Goal: Task Accomplishment & Management: Complete application form

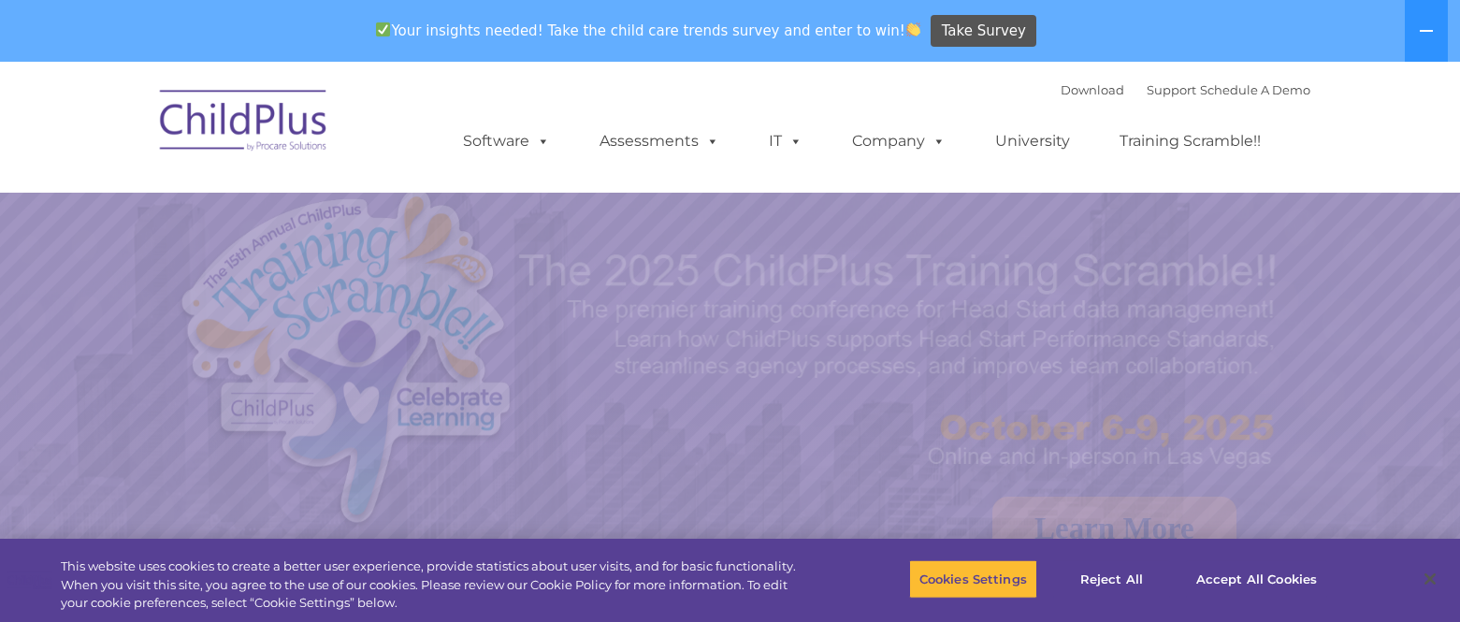
select select "MEDIUM"
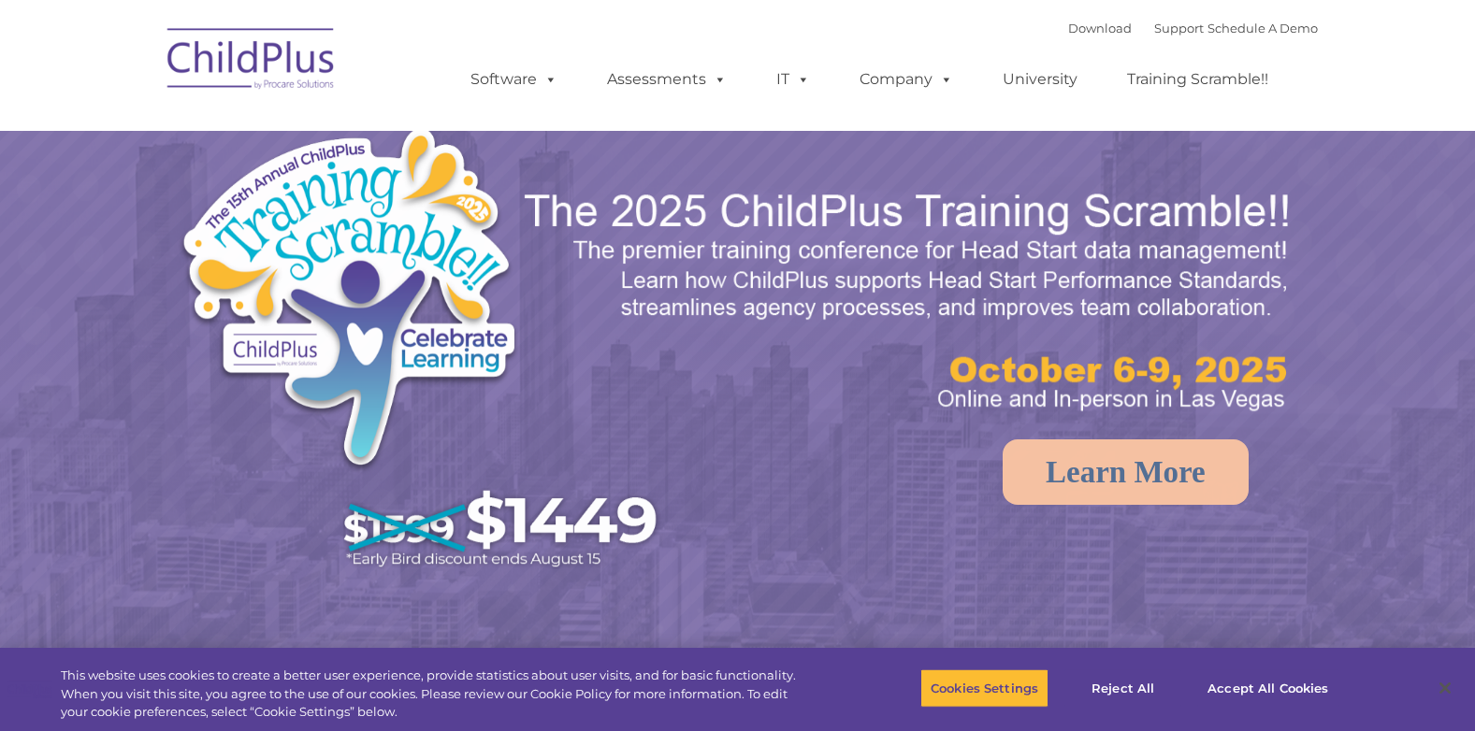
select select "MEDIUM"
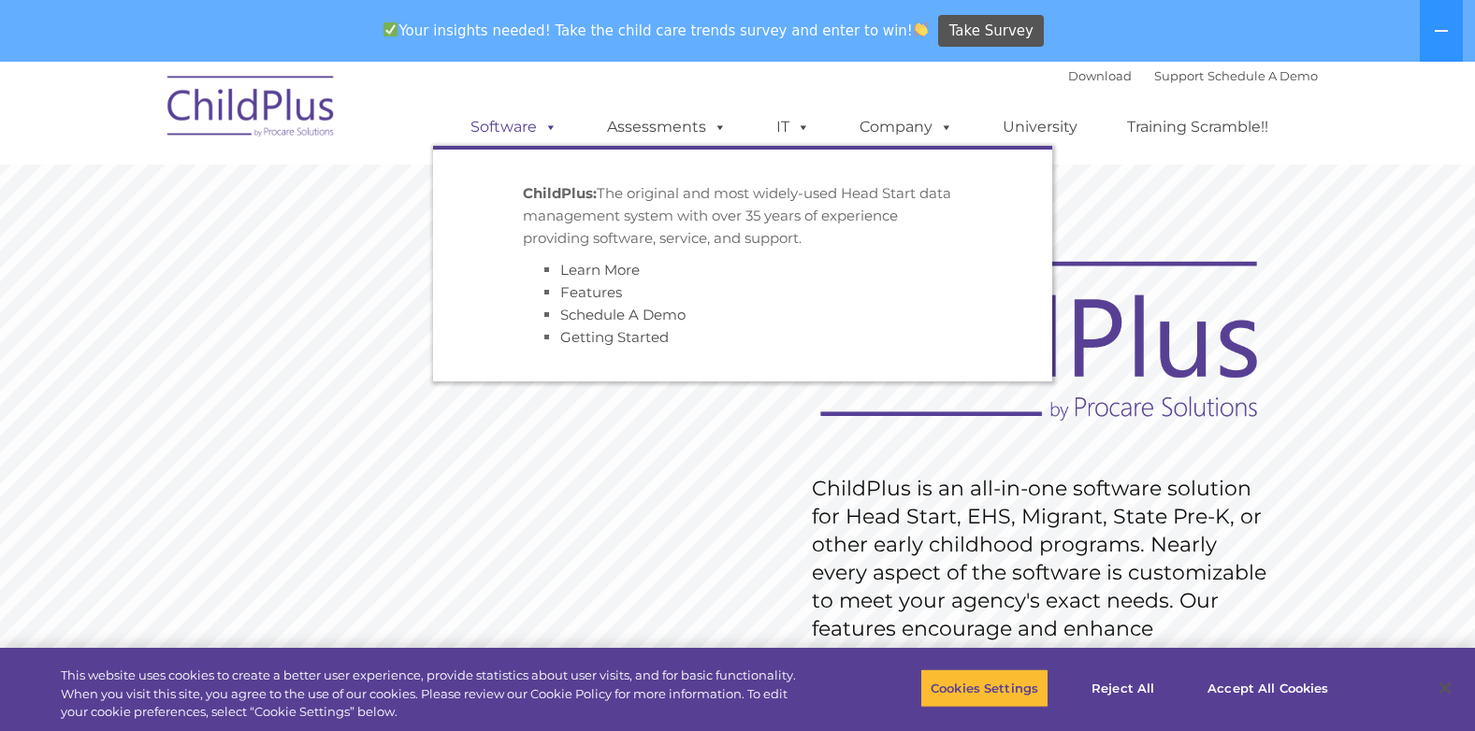
click at [514, 132] on link "Software" at bounding box center [514, 126] width 124 height 37
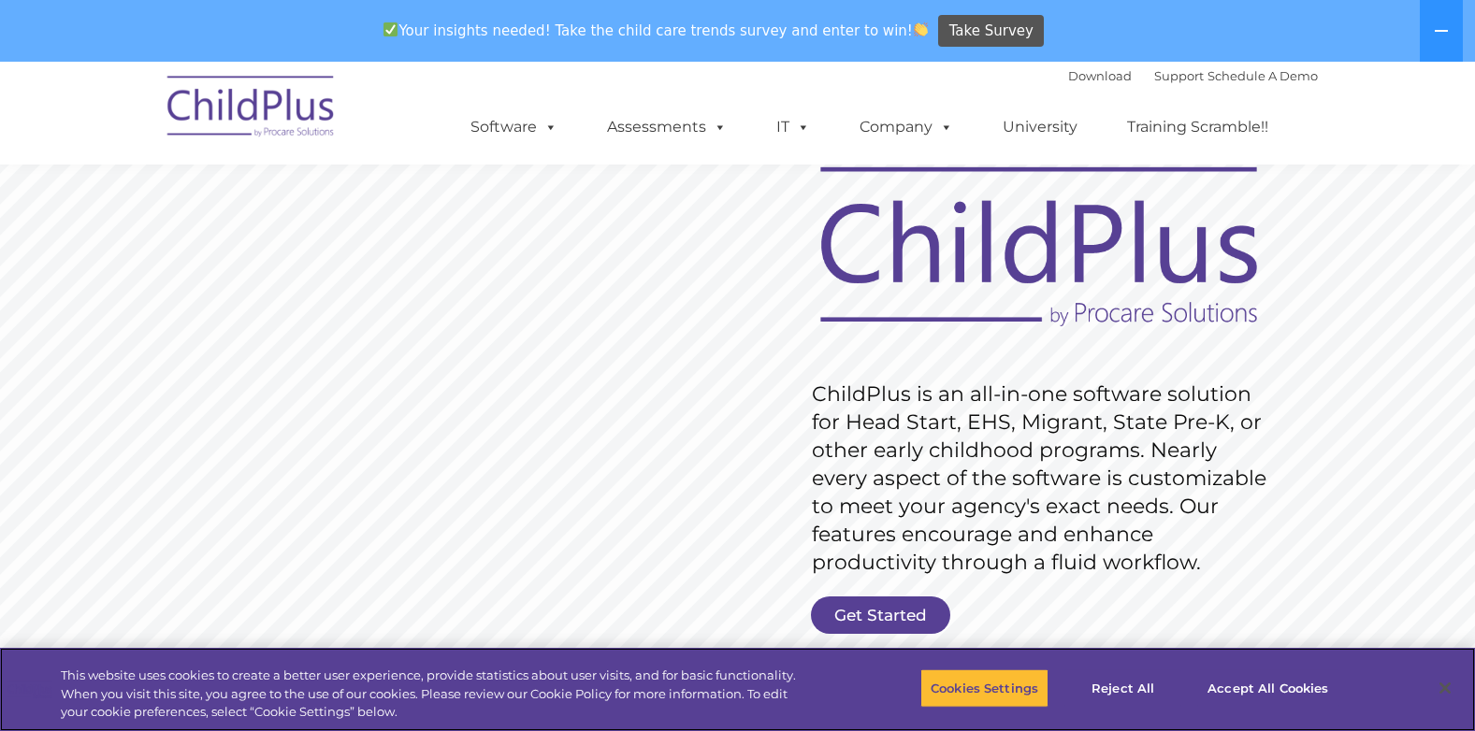
scroll to position [94, 0]
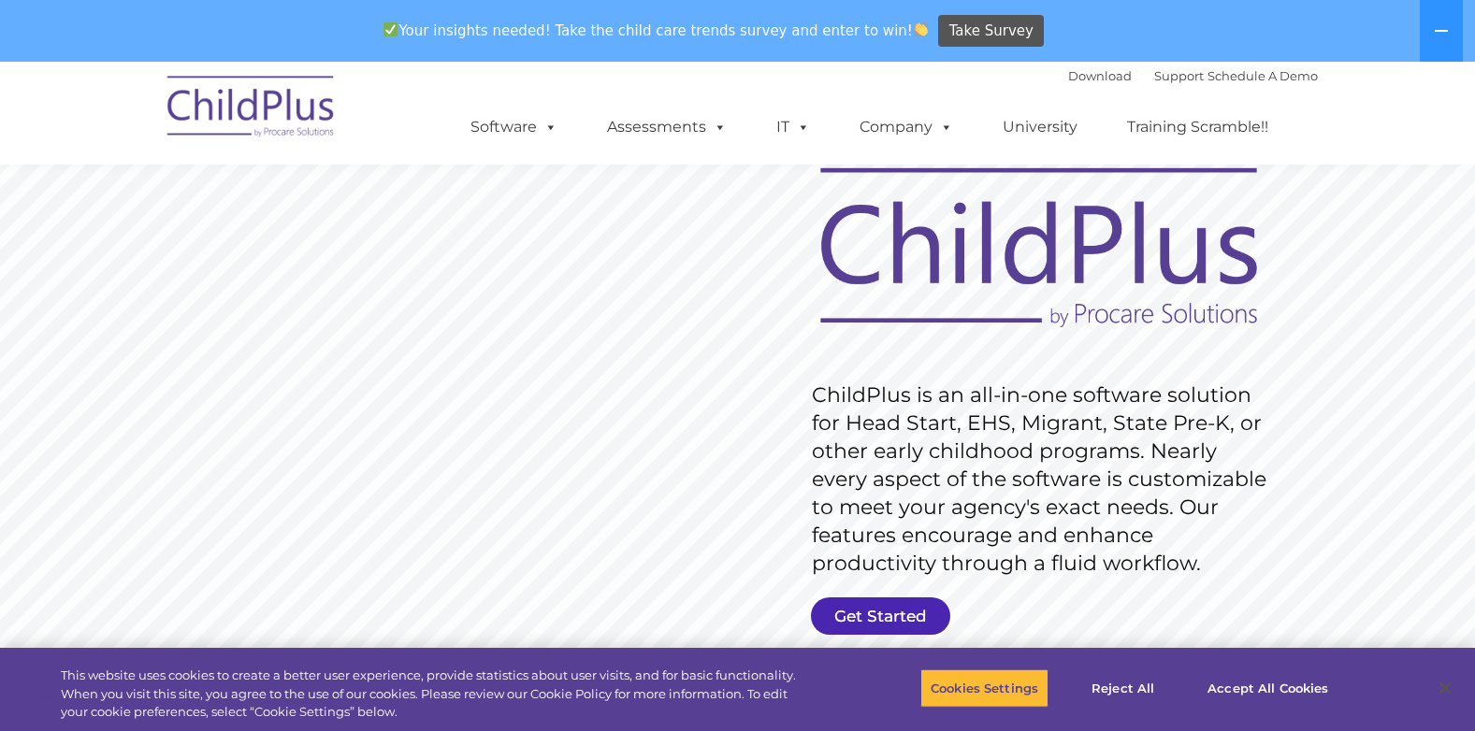
click at [885, 624] on link "Get Started" at bounding box center [880, 616] width 139 height 37
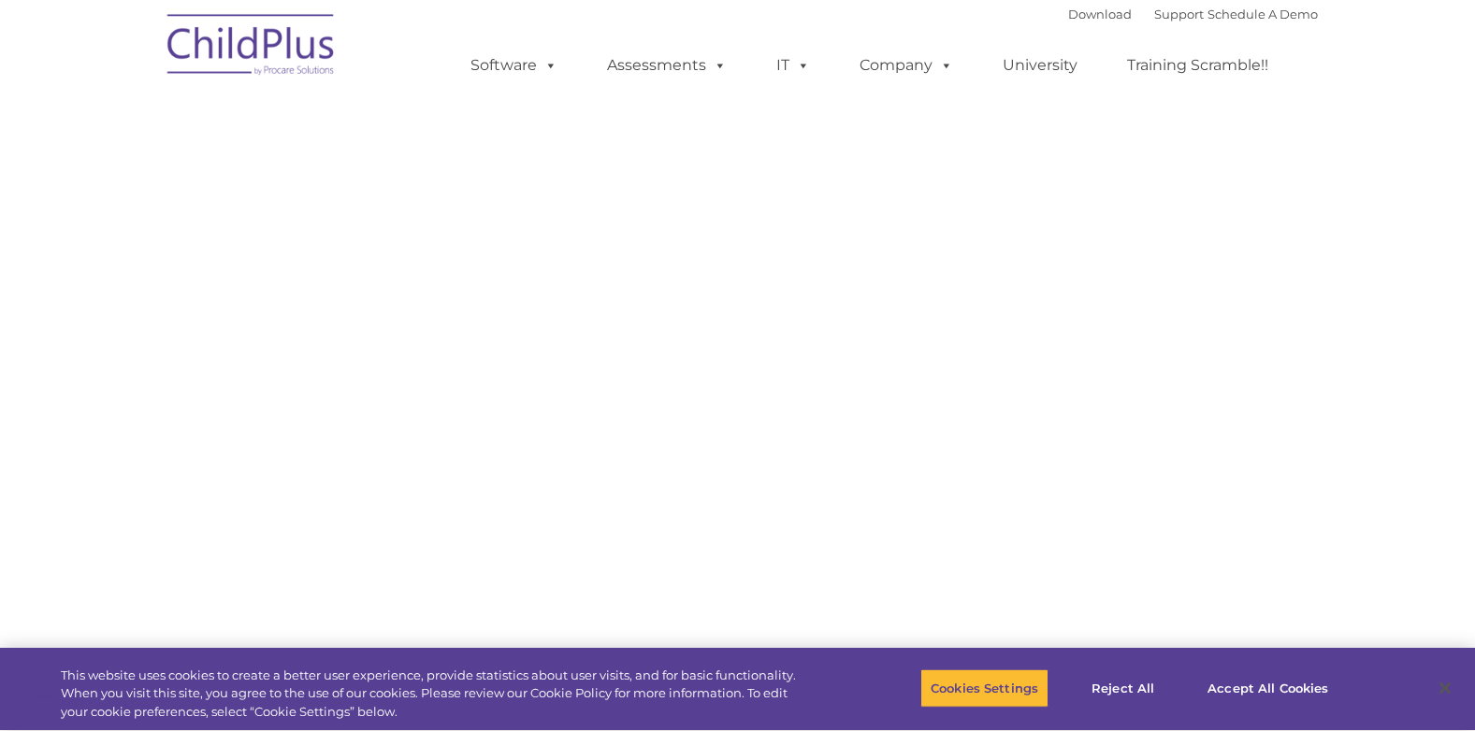
select select "MEDIUM"
